Goal: Find specific page/section: Find specific page/section

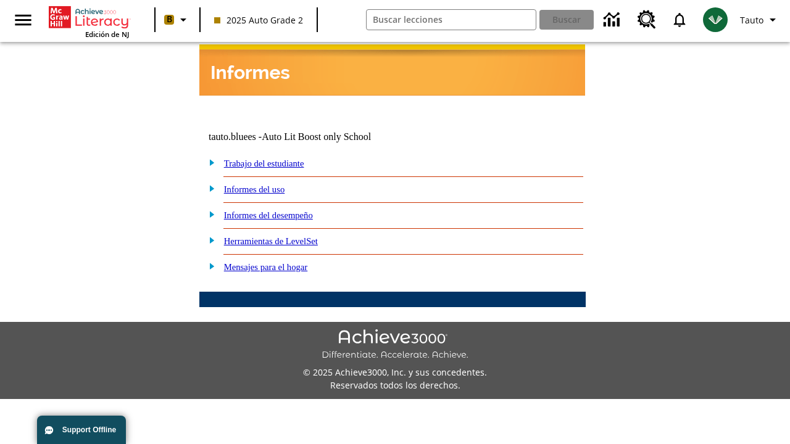
click at [278, 159] on link "Trabajo del estudiante" at bounding box center [264, 164] width 80 height 10
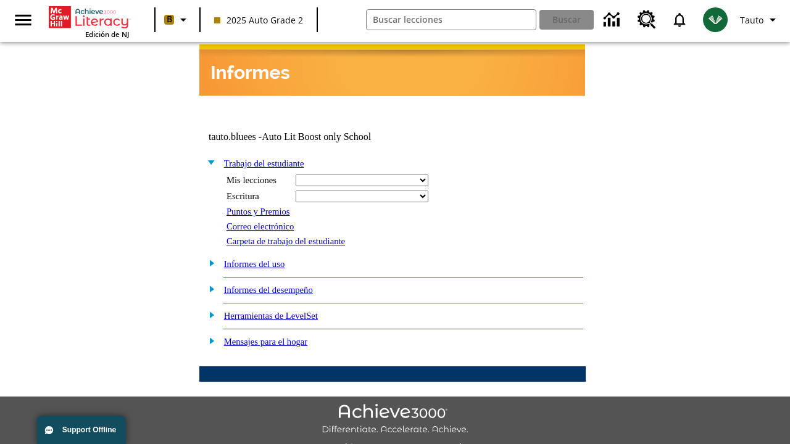
select select "/options/reports/?report_id=24&atype=14&section=2"
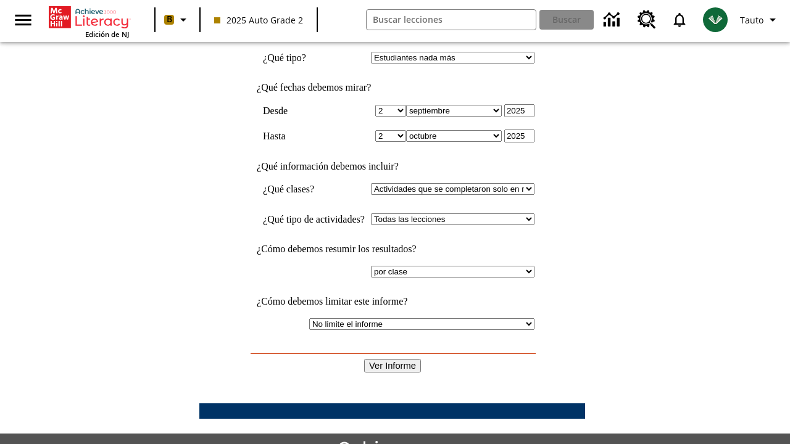
scroll to position [322, 0]
